Goal: Find specific page/section

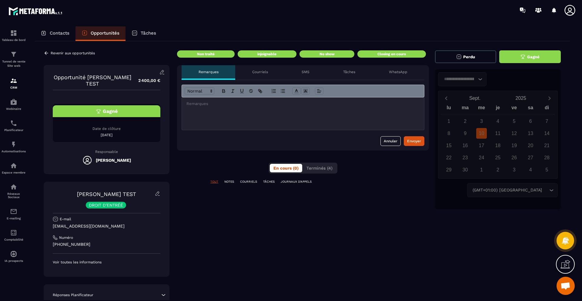
scroll to position [32, 0]
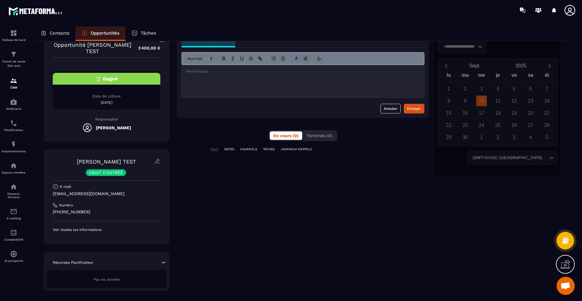
click at [108, 80] on span "Gagné" at bounding box center [110, 79] width 15 height 6
click at [104, 93] on div "Gagné Date de clôture [DATE]" at bounding box center [107, 90] width 108 height 38
click at [74, 229] on p "Voir toutes les informations" at bounding box center [107, 229] width 108 height 5
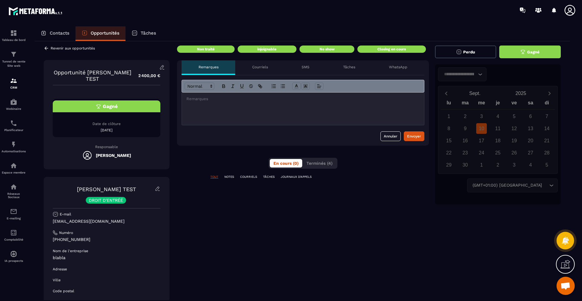
scroll to position [0, 0]
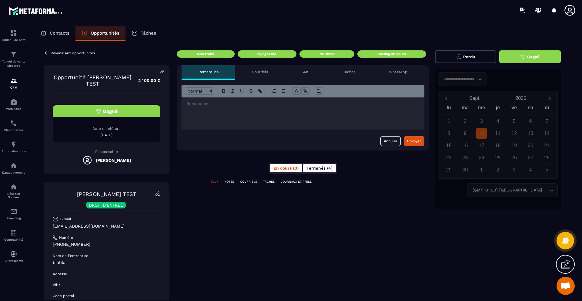
click at [314, 170] on span "Terminés (4)" at bounding box center [320, 168] width 26 height 5
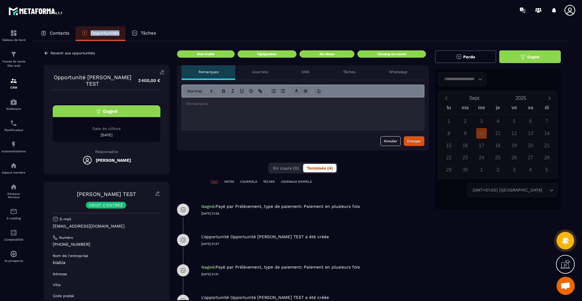
click at [117, 31] on p "Opportunités" at bounding box center [105, 32] width 29 height 5
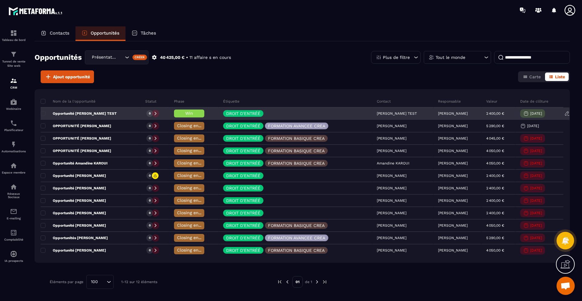
click at [378, 115] on div "[PERSON_NAME] TEST" at bounding box center [402, 114] width 61 height 12
